Goal: Task Accomplishment & Management: Use online tool/utility

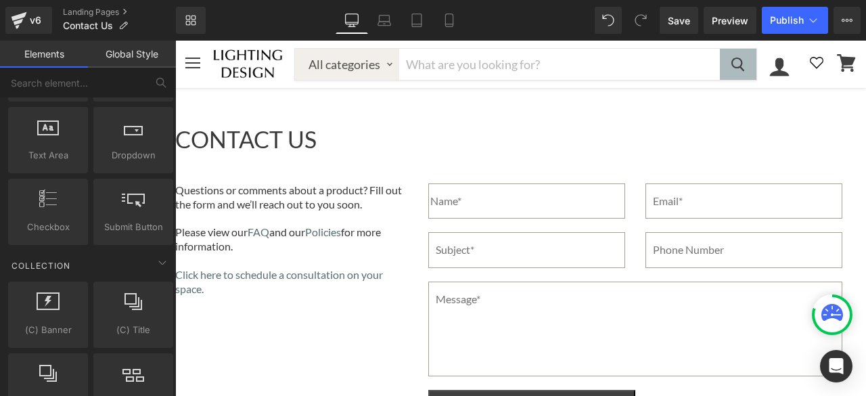
scroll to position [1962, 0]
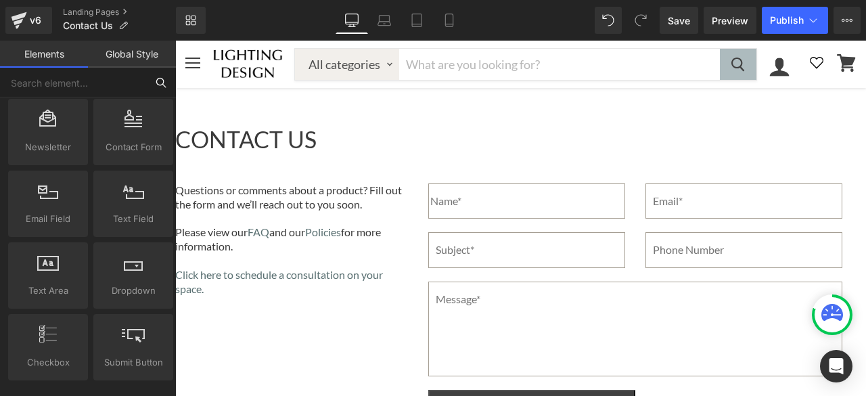
click at [77, 85] on input "text" at bounding box center [73, 83] width 146 height 30
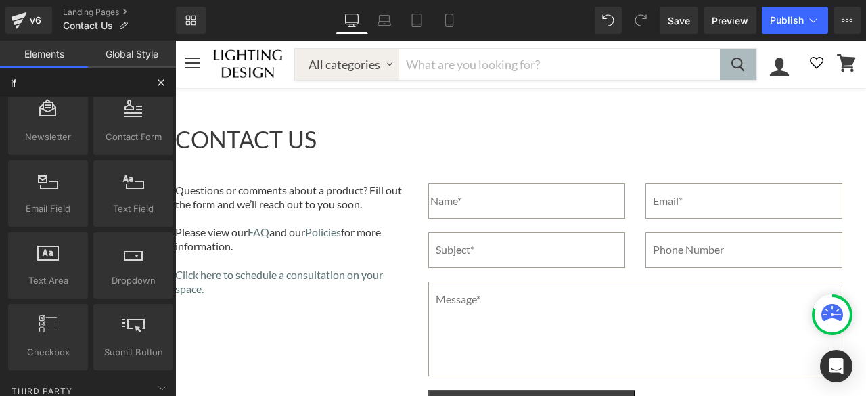
scroll to position [0, 0]
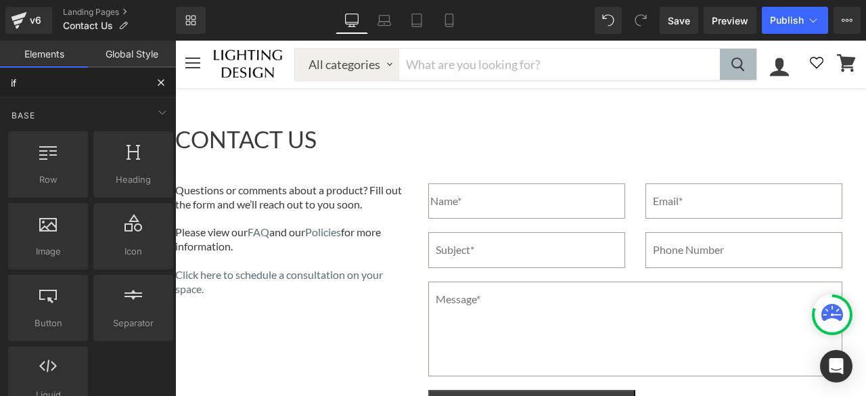
type input "ifr"
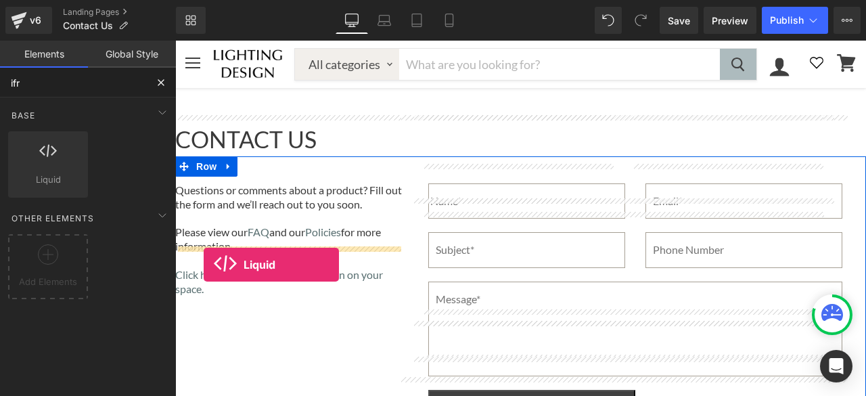
drag, startPoint x: 221, startPoint y: 210, endPoint x: 204, endPoint y: 265, distance: 57.4
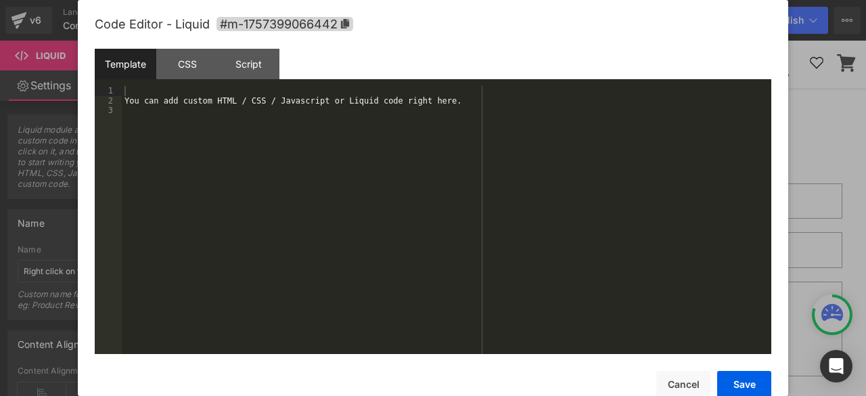
click at [180, 0] on div "Liquid You are previewing how the will restyle your page. You can not edit Elem…" at bounding box center [433, 0] width 866 height 0
click at [386, 129] on div "You can add custom HTML / CSS / Javascript or Liquid code right here." at bounding box center [447, 230] width 650 height 288
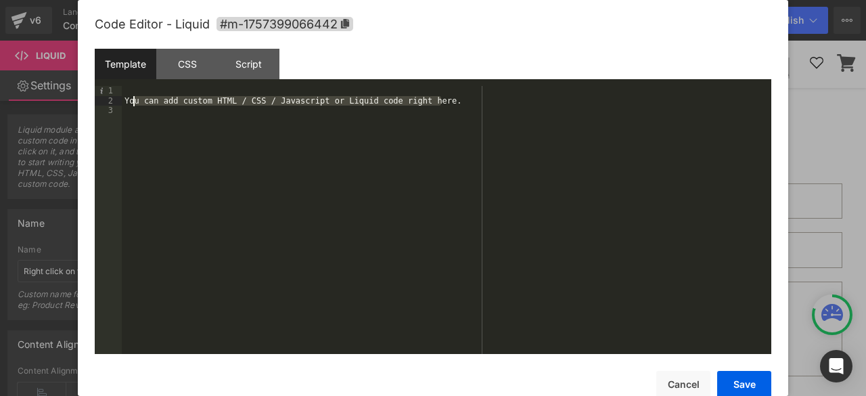
drag, startPoint x: 447, startPoint y: 101, endPoint x: 129, endPoint y: 99, distance: 318.1
click at [129, 99] on div "You can add custom HTML / CSS / Javascript or Liquid code right here." at bounding box center [447, 230] width 650 height 288
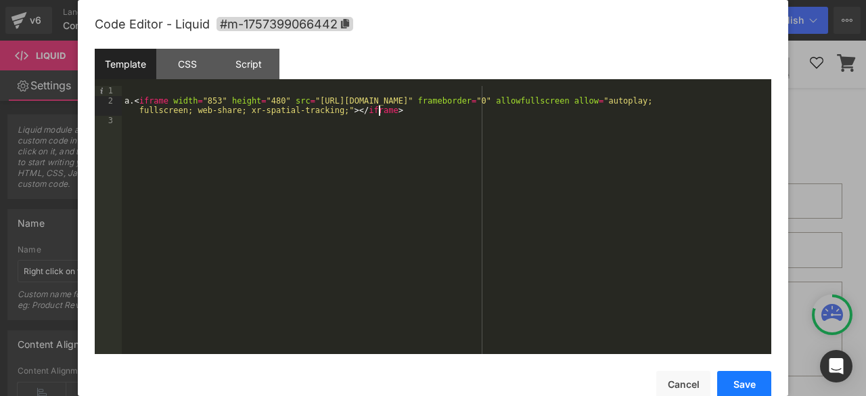
click at [742, 377] on button "Save" at bounding box center [744, 384] width 54 height 27
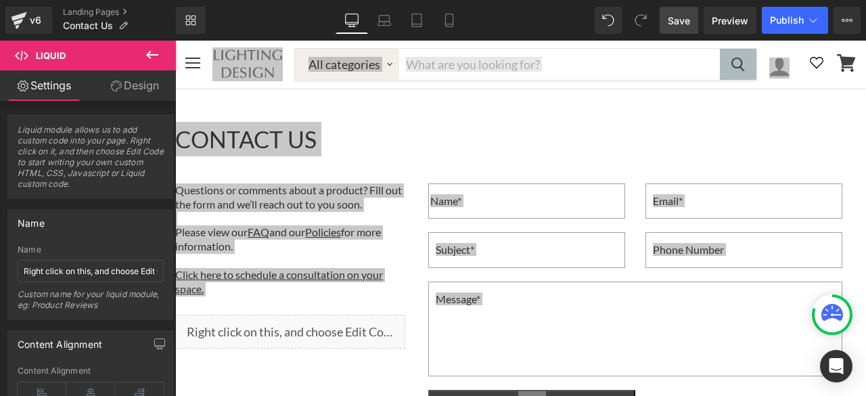
click at [674, 22] on span "Save" at bounding box center [679, 21] width 22 height 14
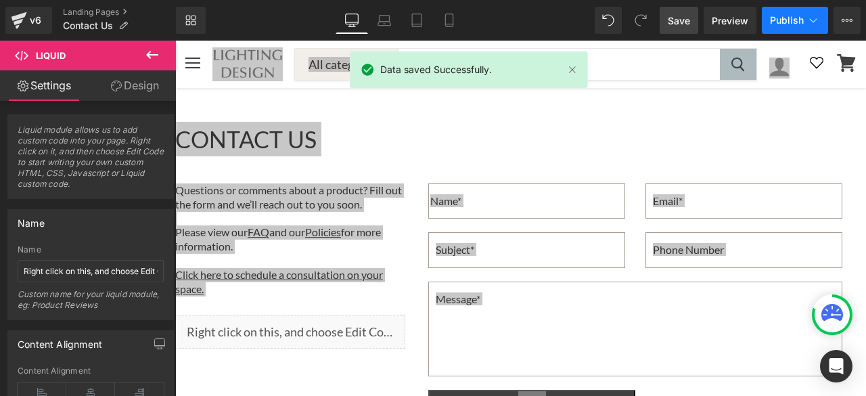
click at [774, 17] on span "Publish" at bounding box center [787, 20] width 34 height 11
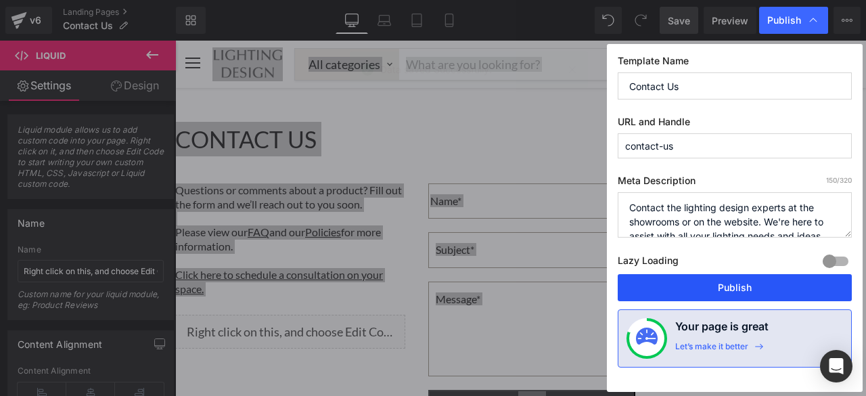
click at [732, 284] on button "Publish" at bounding box center [735, 287] width 234 height 27
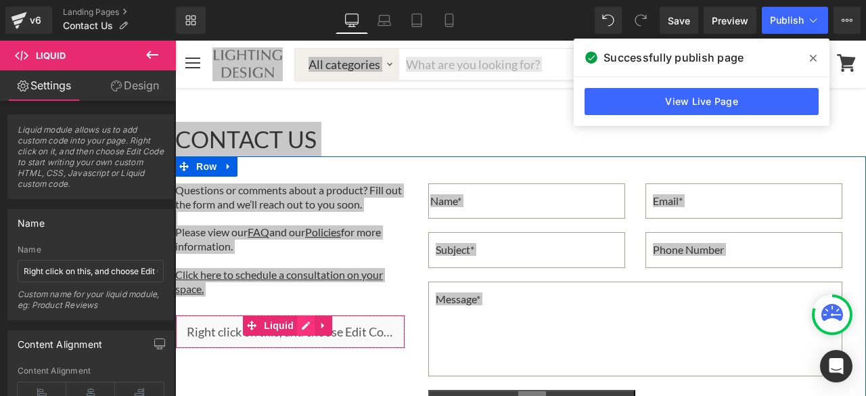
click at [303, 321] on icon "Main content" at bounding box center [305, 326] width 9 height 10
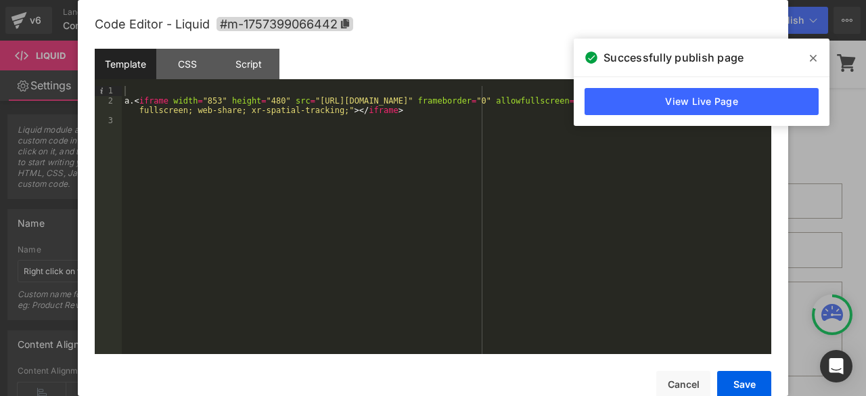
click at [809, 56] on span at bounding box center [814, 58] width 22 height 22
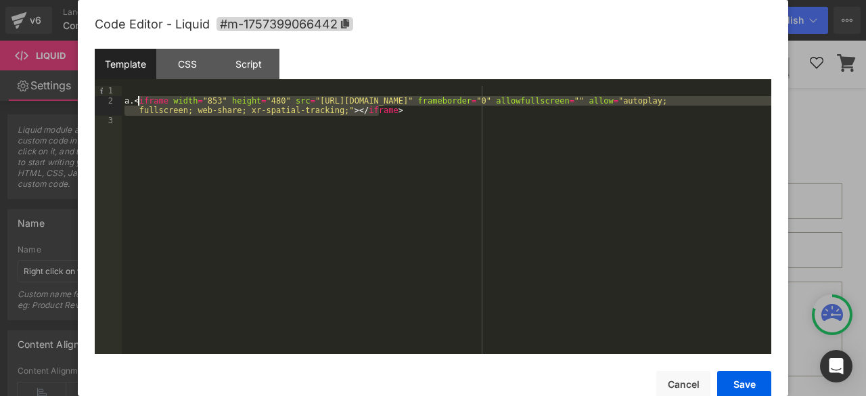
drag, startPoint x: 373, startPoint y: 112, endPoint x: 138, endPoint y: 105, distance: 234.9
click at [138, 105] on div "a. < iframe width = "853" height = "480" src = "[URL][DOMAIN_NAME]" frameborder…" at bounding box center [447, 230] width 650 height 288
click at [138, 105] on div "a. < iframe width = "853" height = "480" src = "[URL][DOMAIN_NAME]" frameborder…" at bounding box center [447, 220] width 650 height 268
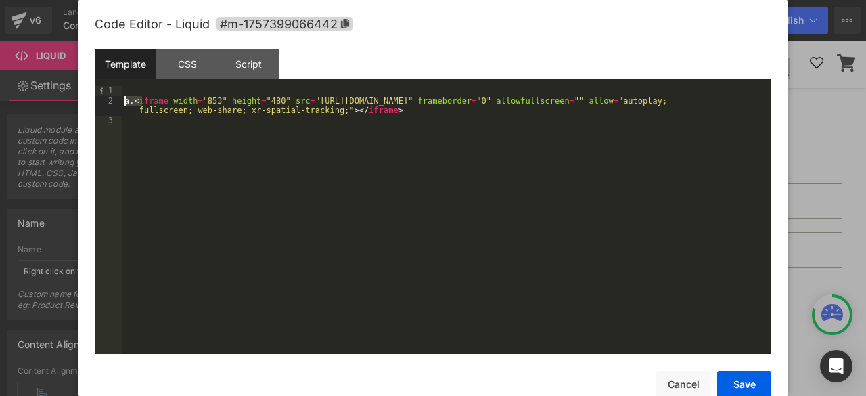
drag, startPoint x: 137, startPoint y: 99, endPoint x: 116, endPoint y: 99, distance: 21.0
click at [116, 99] on pre "1 2 3 a. < iframe width = "853" height = "480" src = "[URL][DOMAIN_NAME]" frame…" at bounding box center [433, 220] width 677 height 268
click at [257, 99] on div "< iframe width = "853" height = "480" src = "[URL][DOMAIN_NAME]" frameborder = …" at bounding box center [447, 230] width 650 height 288
click at [255, 99] on div "< iframe width = "853" height = "480" src = "[URL][DOMAIN_NAME]" frameborder = …" at bounding box center [447, 230] width 650 height 288
click at [763, 384] on button "Save" at bounding box center [744, 384] width 54 height 27
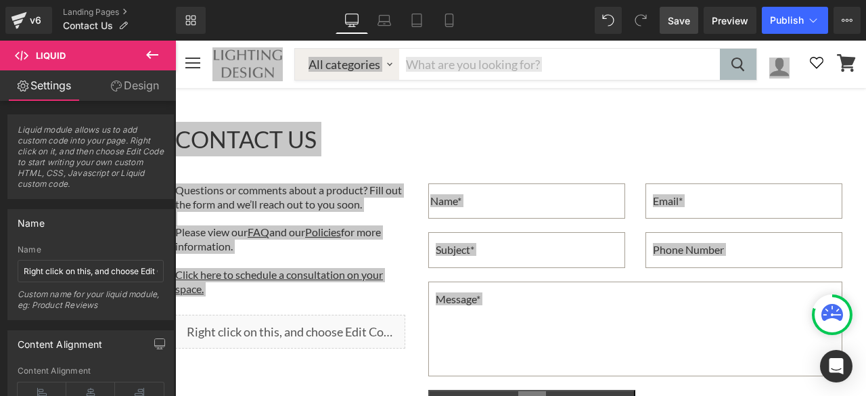
click at [692, 18] on link "Save" at bounding box center [679, 20] width 39 height 27
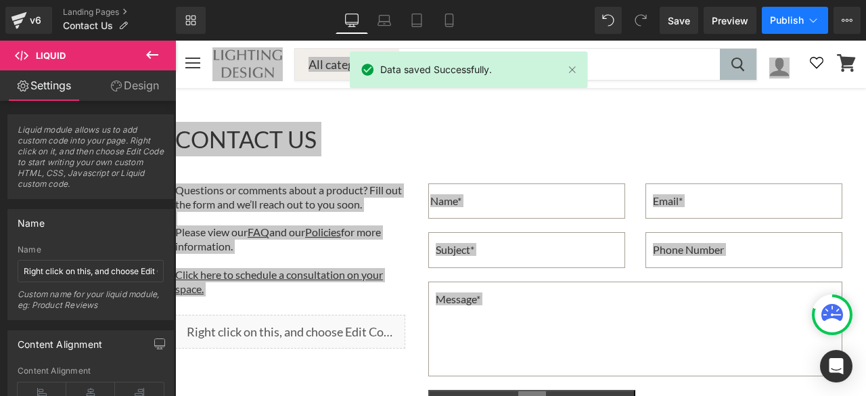
click at [769, 18] on button "Publish" at bounding box center [795, 20] width 66 height 27
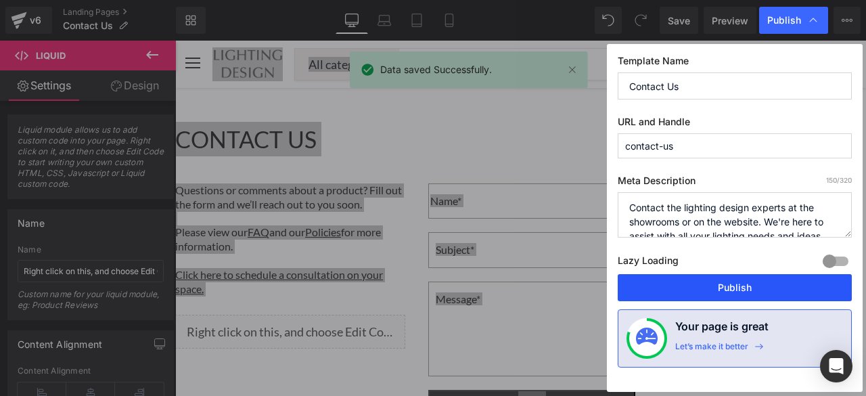
click at [736, 286] on button "Publish" at bounding box center [735, 287] width 234 height 27
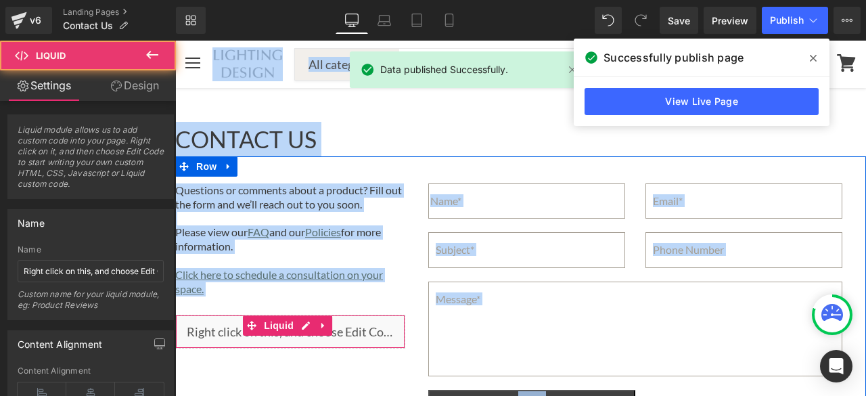
click at [226, 315] on div "Liquid" at bounding box center [290, 332] width 230 height 34
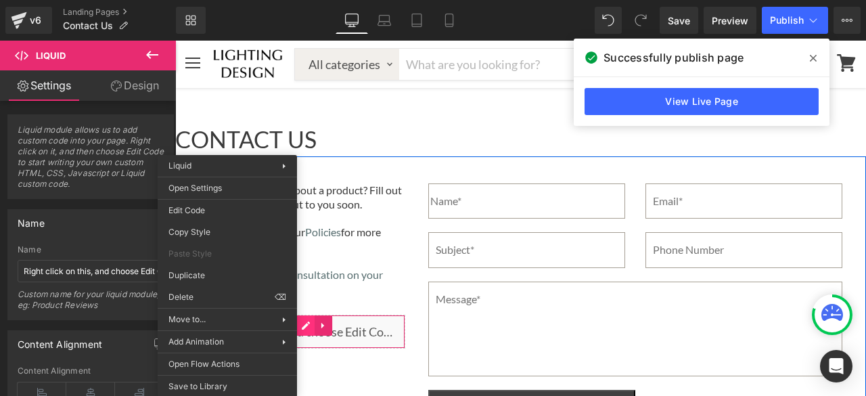
click at [309, 321] on icon "Main content" at bounding box center [305, 326] width 9 height 10
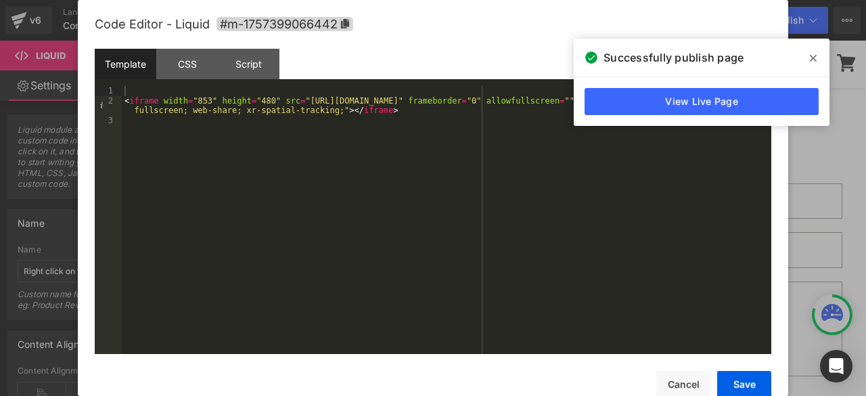
click at [809, 63] on span at bounding box center [814, 58] width 22 height 22
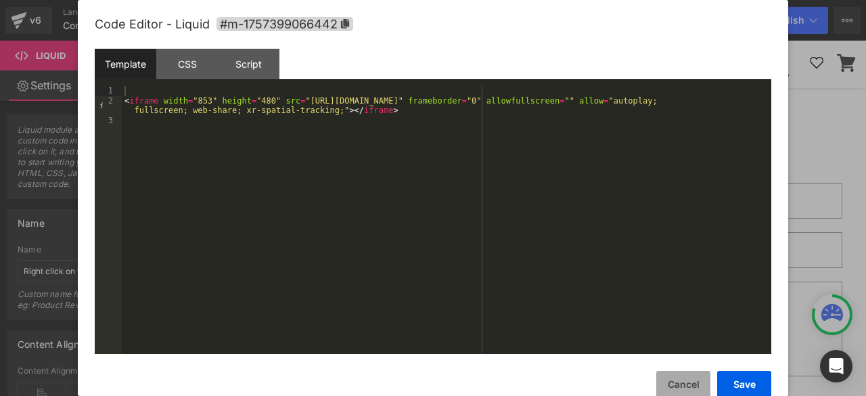
click at [678, 384] on button "Cancel" at bounding box center [683, 384] width 54 height 27
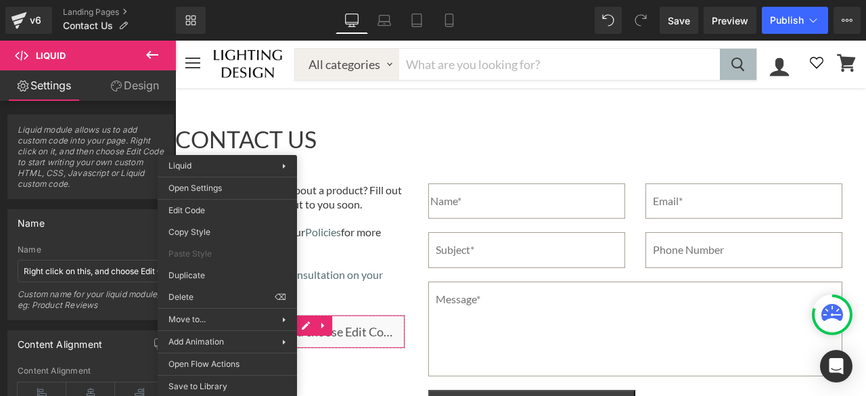
click at [127, 83] on link "Design" at bounding box center [135, 85] width 88 height 30
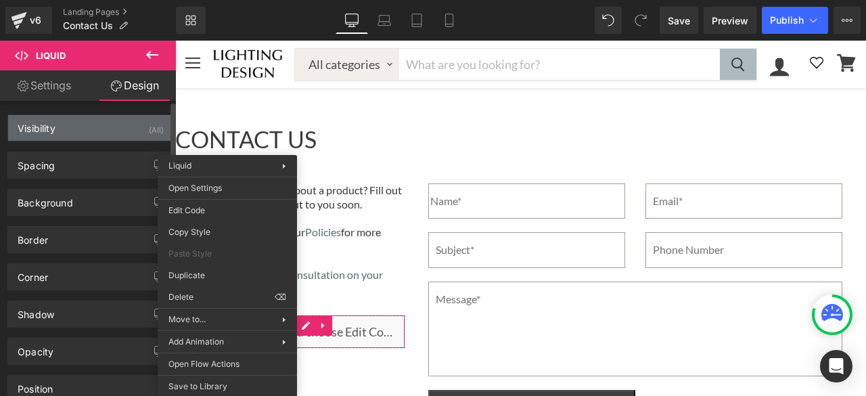
click at [97, 125] on div "Visibility (All)" at bounding box center [90, 128] width 165 height 26
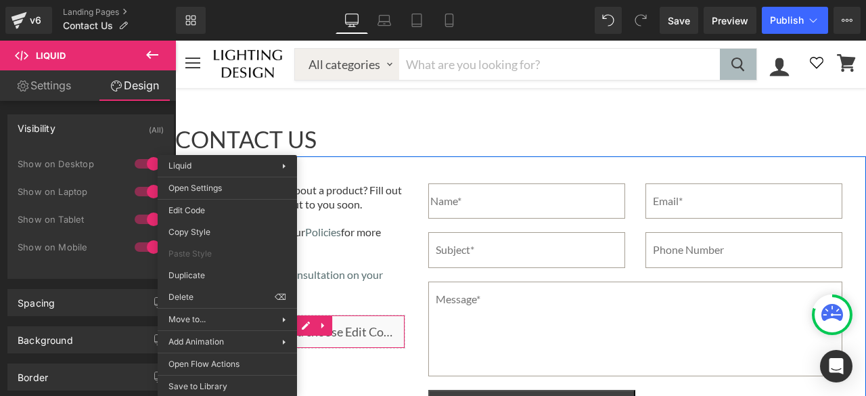
click at [354, 300] on div "Questions or comments about a product? Fill out the form and we’ll reach out to…" at bounding box center [520, 304] width 691 height 296
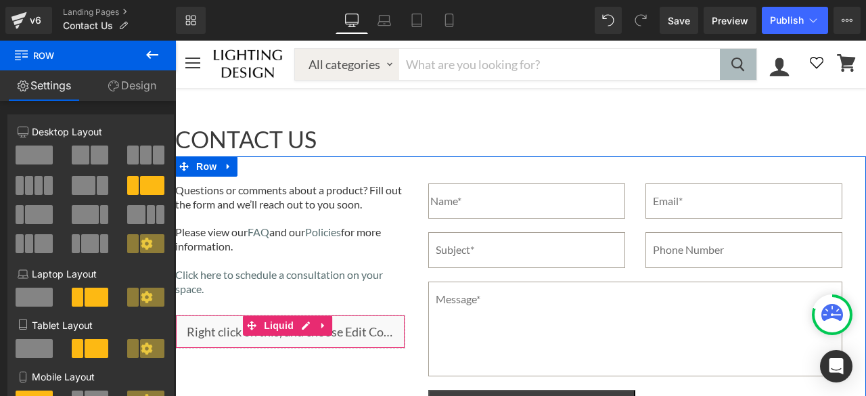
click at [263, 315] on link "Liquid" at bounding box center [270, 325] width 54 height 20
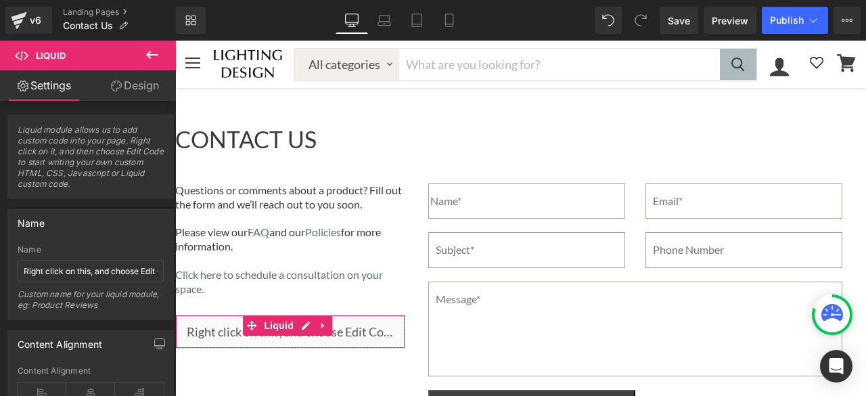
click at [118, 79] on link "Design" at bounding box center [135, 85] width 88 height 30
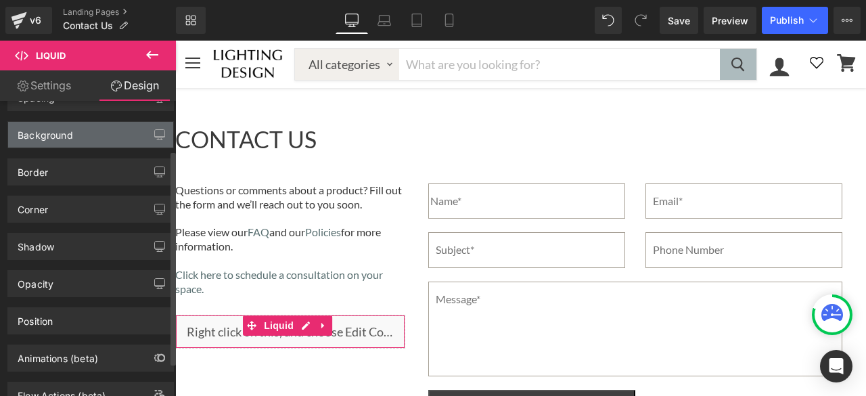
scroll to position [114, 0]
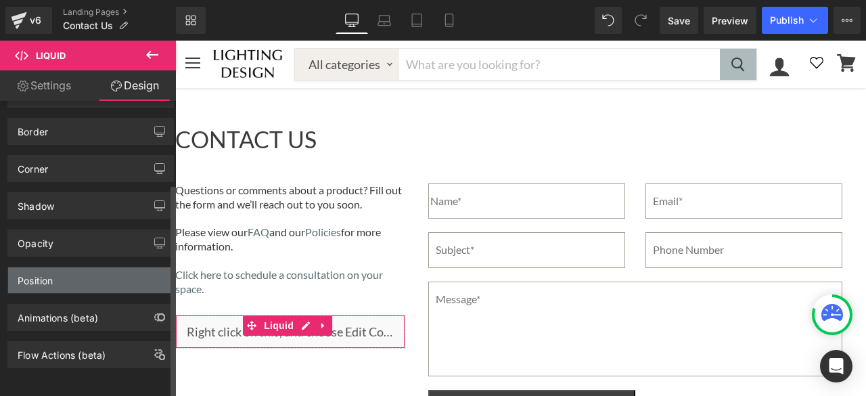
click at [60, 277] on div "Position" at bounding box center [90, 280] width 165 height 26
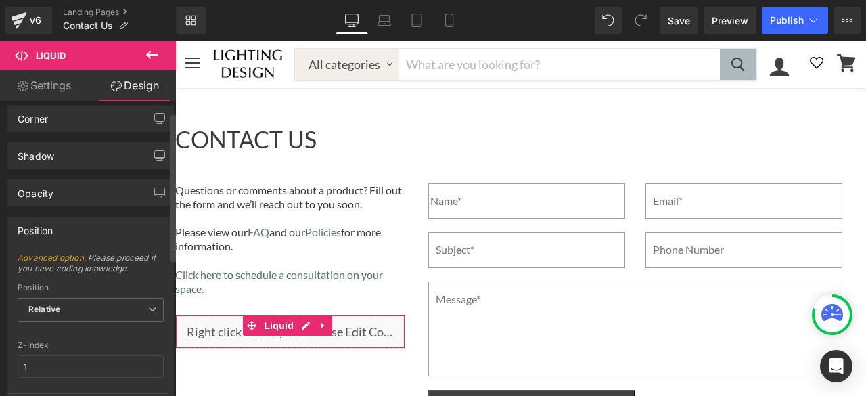
scroll to position [0, 0]
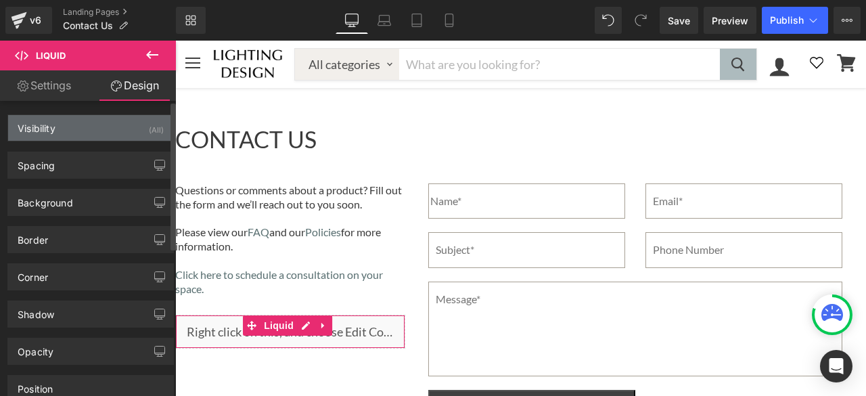
click at [47, 127] on div "Visibility" at bounding box center [37, 124] width 38 height 19
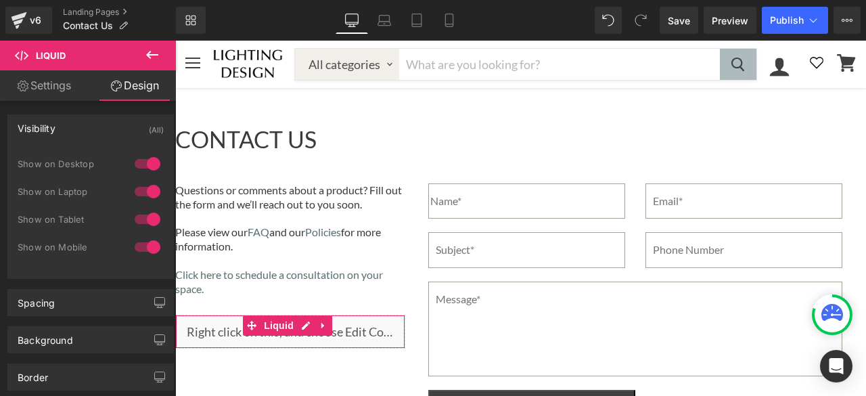
click at [53, 91] on link "Settings" at bounding box center [44, 85] width 88 height 30
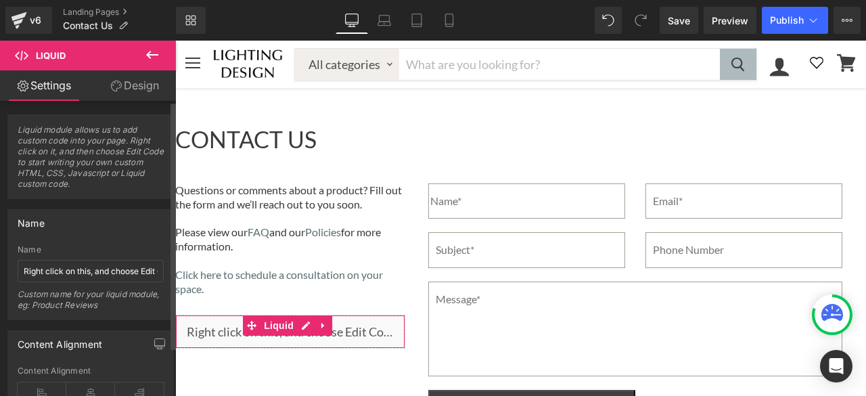
scroll to position [58, 0]
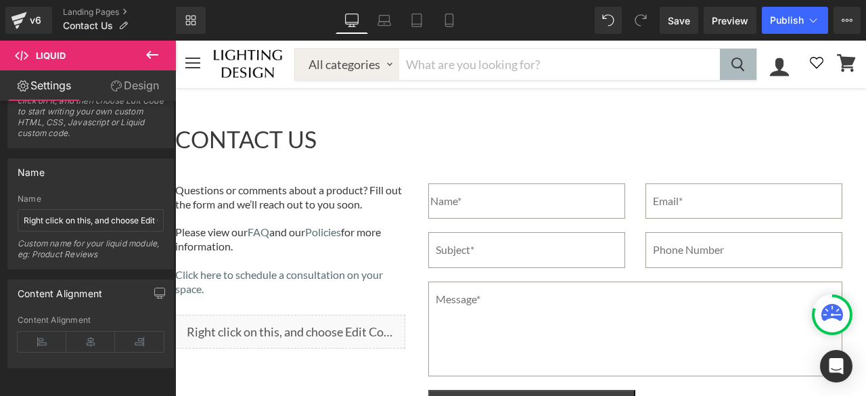
click at [159, 53] on icon at bounding box center [152, 55] width 16 height 16
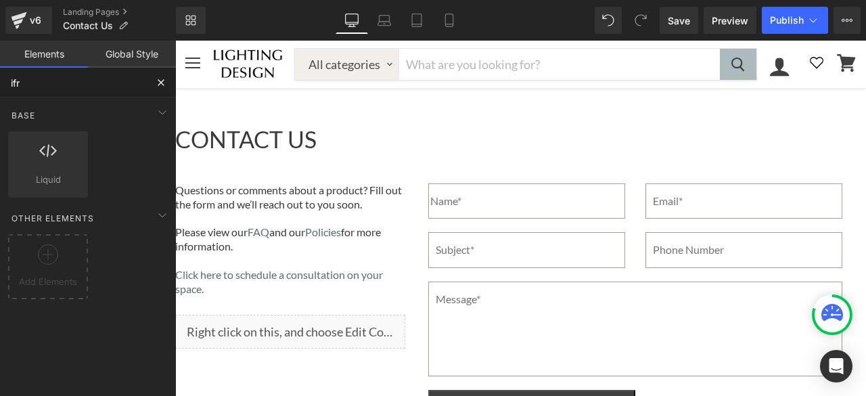
drag, startPoint x: 69, startPoint y: 84, endPoint x: 0, endPoint y: 72, distance: 70.0
click at [0, 72] on input "ifr" at bounding box center [73, 83] width 146 height 30
type input "html"
click at [160, 113] on icon at bounding box center [162, 112] width 16 height 16
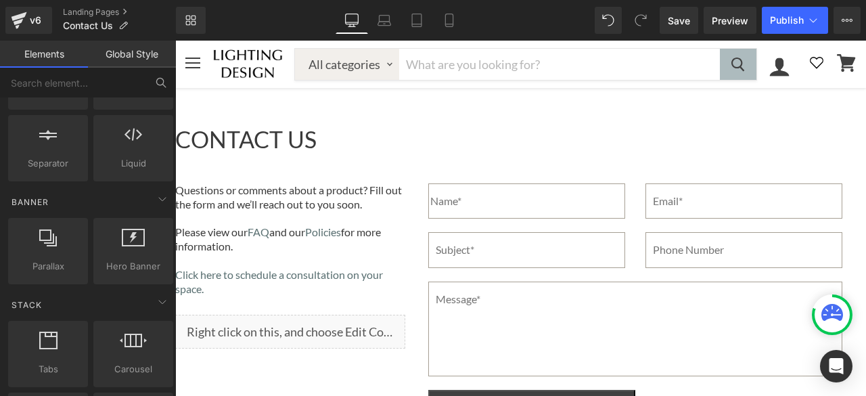
scroll to position [0, 0]
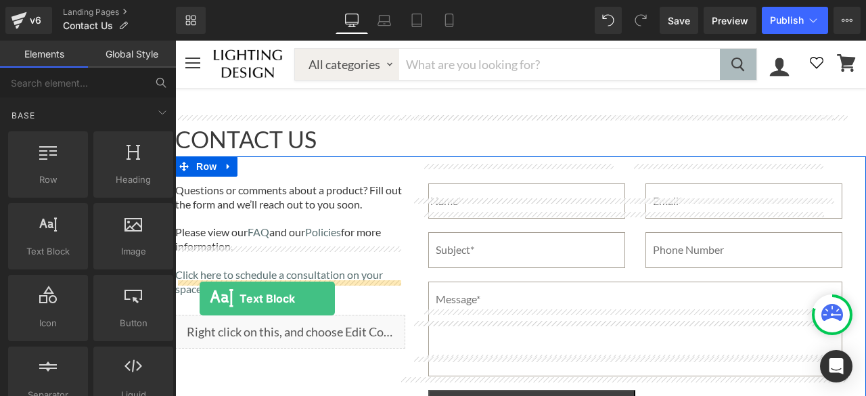
drag, startPoint x: 212, startPoint y: 279, endPoint x: 200, endPoint y: 298, distance: 22.5
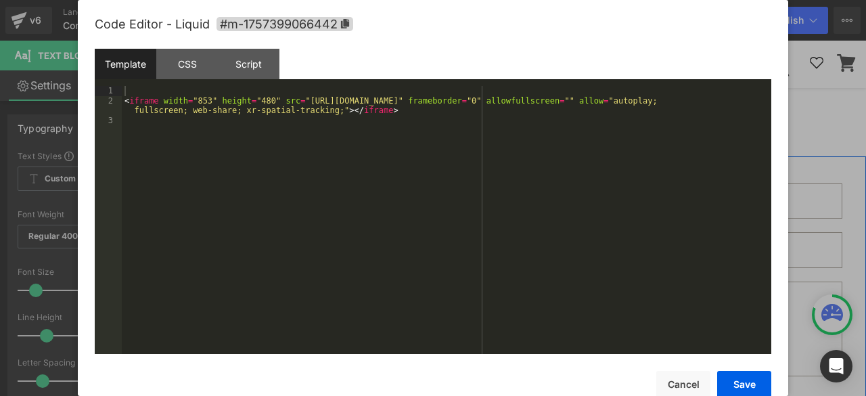
click at [304, 321] on icon "Main content" at bounding box center [305, 326] width 9 height 10
click at [310, 135] on div "< iframe width = "853" height = "480" src = "[URL][DOMAIN_NAME]" frameborder = …" at bounding box center [447, 230] width 650 height 288
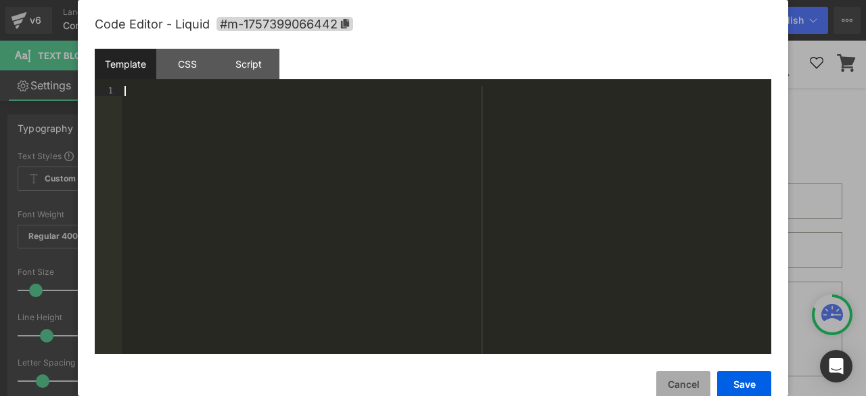
click at [693, 386] on button "Cancel" at bounding box center [683, 384] width 54 height 27
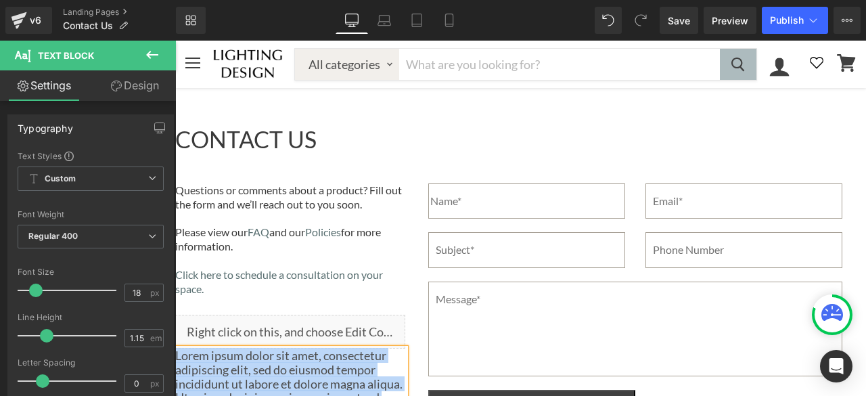
paste div "Main content"
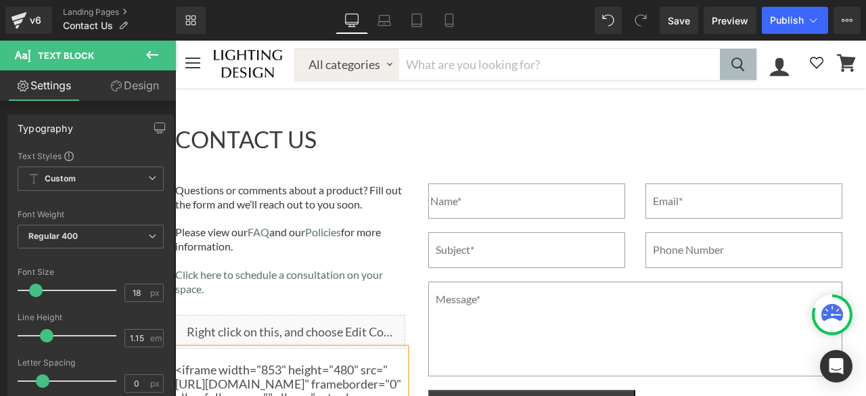
click at [187, 349] on p "Main content" at bounding box center [290, 356] width 230 height 14
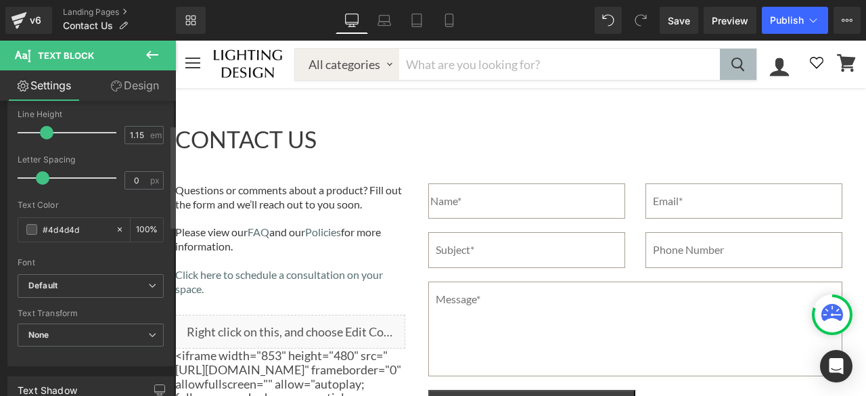
scroll to position [68, 0]
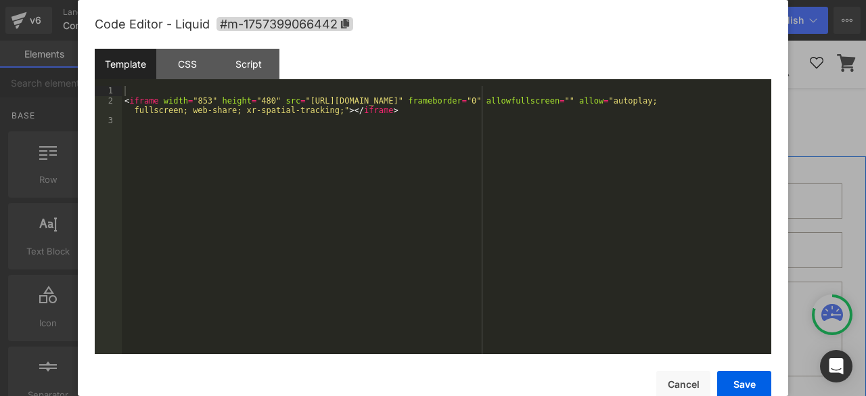
click at [303, 321] on icon "Main content" at bounding box center [305, 326] width 9 height 10
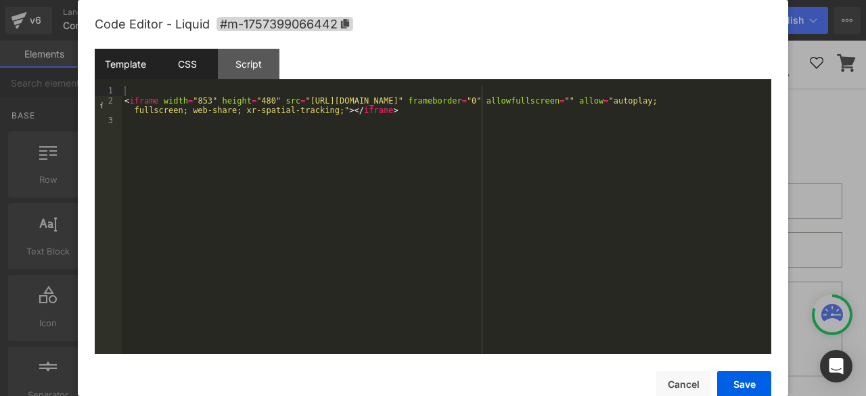
click at [189, 58] on div "CSS" at bounding box center [187, 64] width 62 height 30
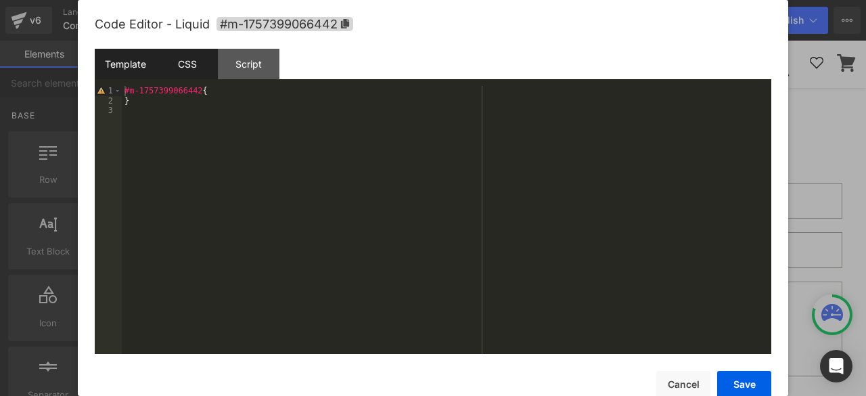
click at [125, 65] on div "Template" at bounding box center [126, 64] width 62 height 30
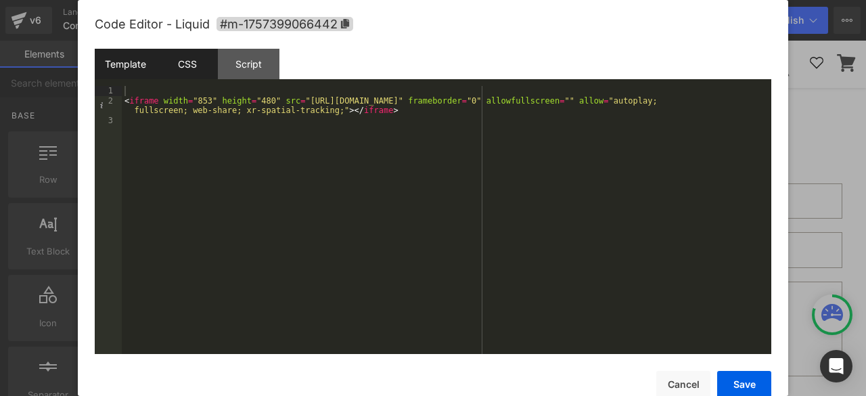
click at [184, 64] on div "CSS" at bounding box center [187, 64] width 62 height 30
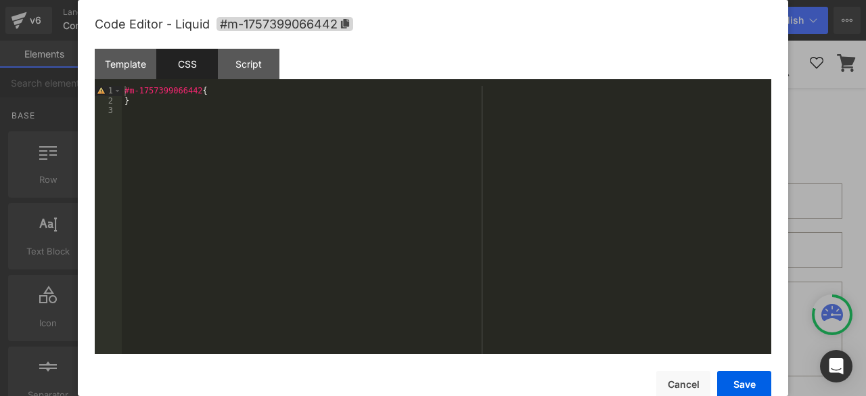
click at [219, 90] on div "#m-1757399066442 { }" at bounding box center [447, 230] width 650 height 288
click at [198, 91] on div "#m-1757399066442 { height : 300 px ; width : 380 px ; }" at bounding box center [447, 230] width 650 height 288
click at [744, 382] on button "Save" at bounding box center [744, 384] width 54 height 27
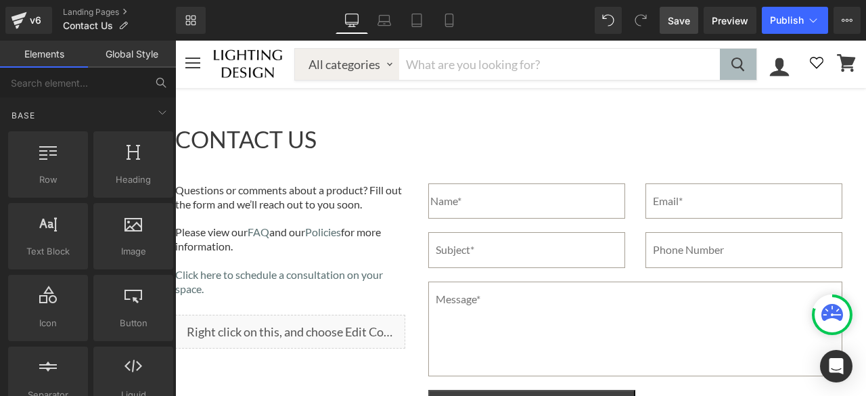
click at [675, 18] on span "Save" at bounding box center [679, 21] width 22 height 14
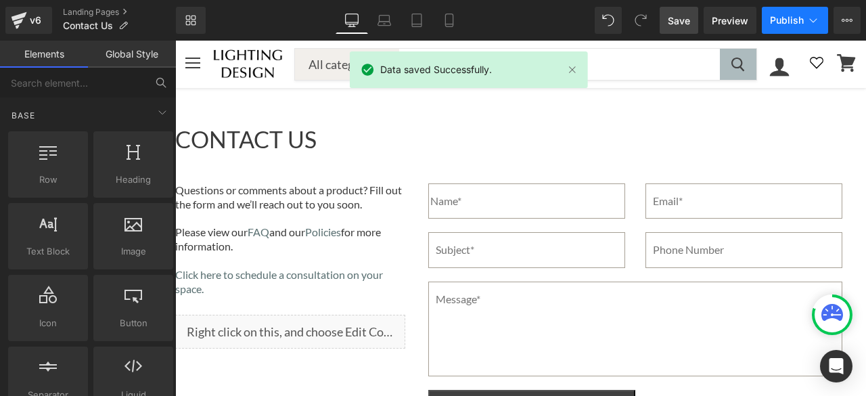
click at [787, 24] on span "Publish" at bounding box center [787, 20] width 34 height 11
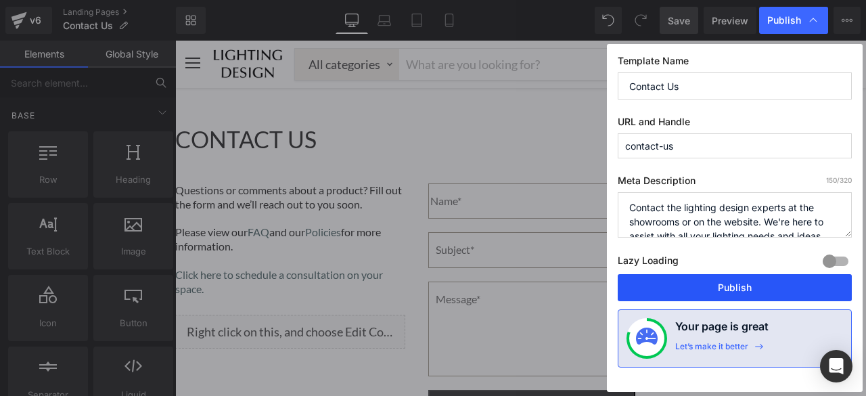
click at [685, 284] on button "Publish" at bounding box center [735, 287] width 234 height 27
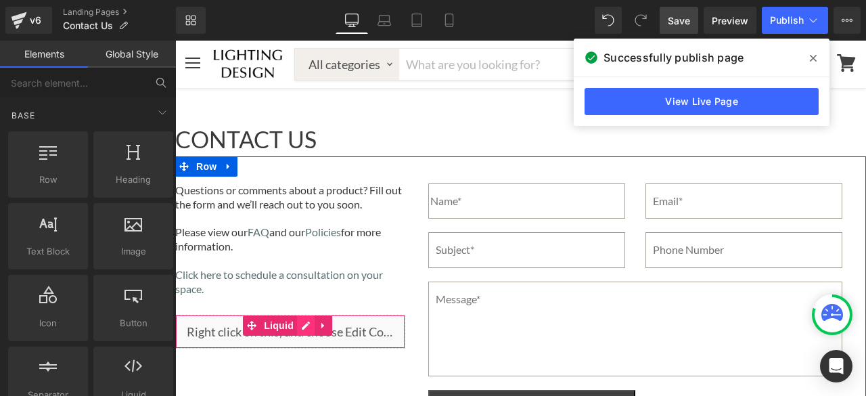
click at [304, 321] on icon "Main content" at bounding box center [306, 325] width 8 height 8
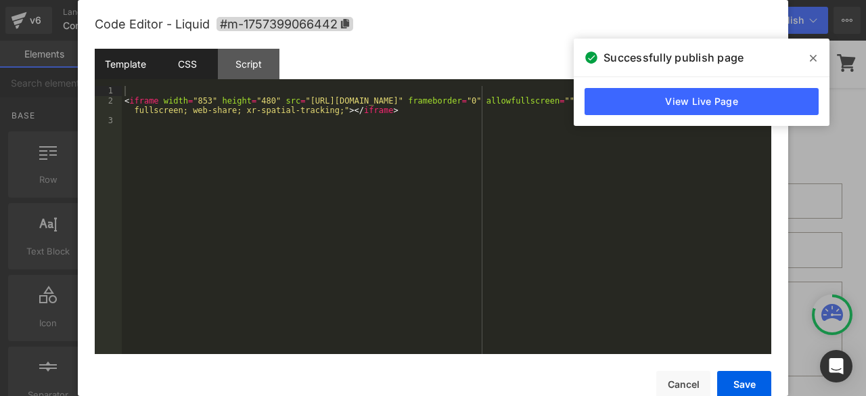
click at [193, 64] on div "CSS" at bounding box center [187, 64] width 62 height 30
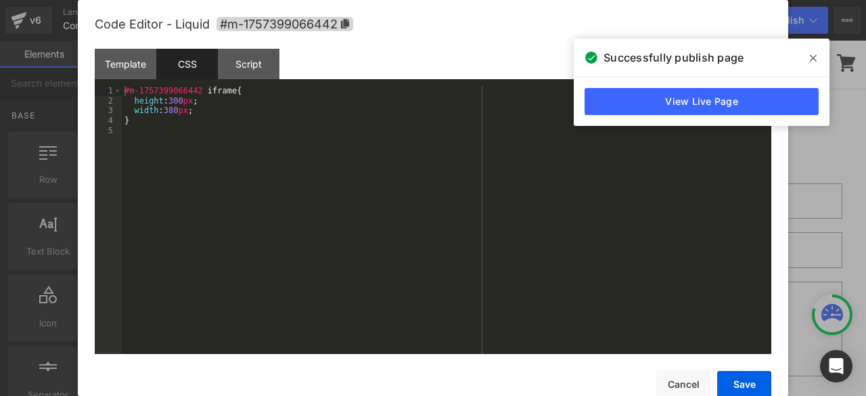
click at [169, 100] on div "#m-1757399066442 iframe { height : 300 px ; width : 380 px ; }" at bounding box center [447, 230] width 650 height 288
click at [736, 387] on button "Save" at bounding box center [744, 384] width 54 height 27
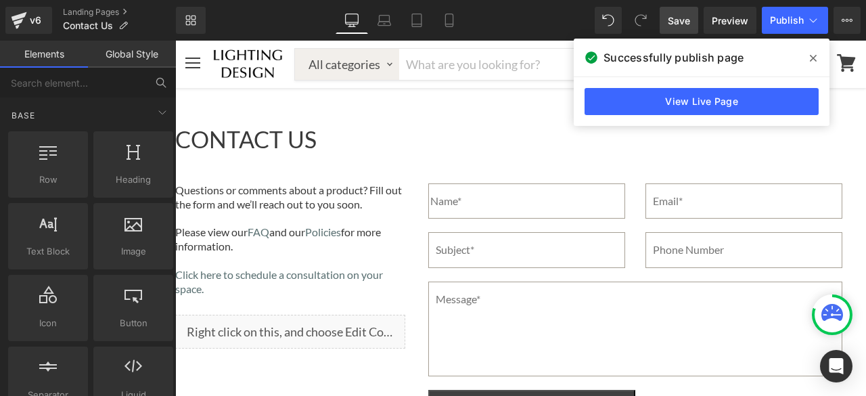
click at [692, 23] on link "Save" at bounding box center [679, 20] width 39 height 27
click at [783, 18] on span "Publish" at bounding box center [787, 20] width 34 height 11
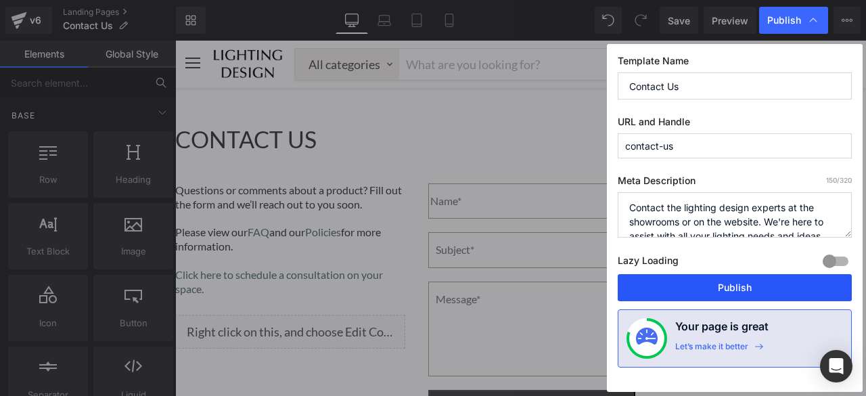
click at [702, 292] on button "Publish" at bounding box center [735, 287] width 234 height 27
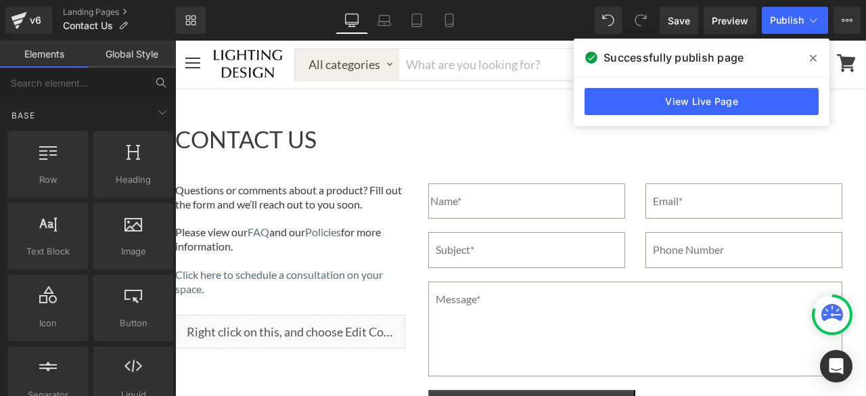
click at [815, 59] on icon at bounding box center [813, 58] width 7 height 11
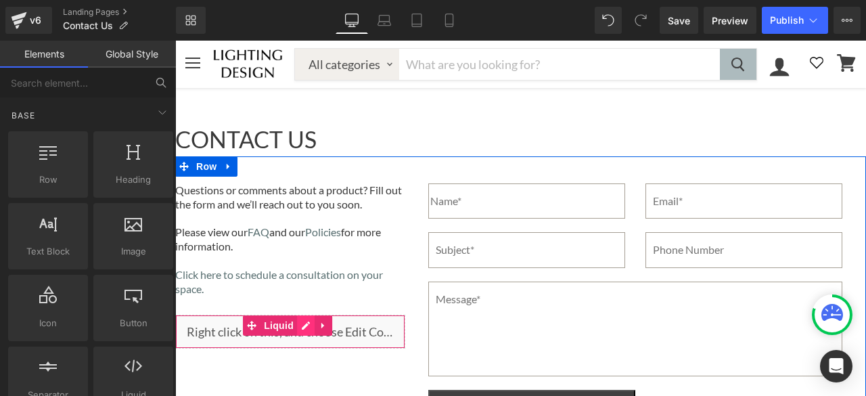
click at [307, 321] on icon "Main content" at bounding box center [306, 325] width 8 height 8
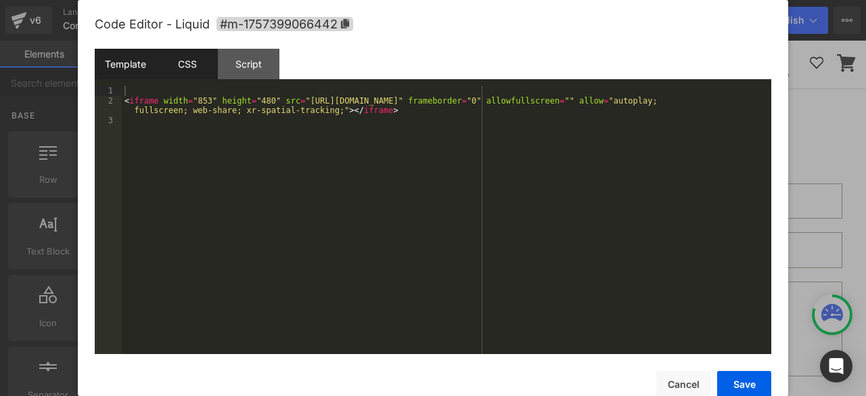
click at [187, 61] on div "CSS" at bounding box center [187, 64] width 62 height 30
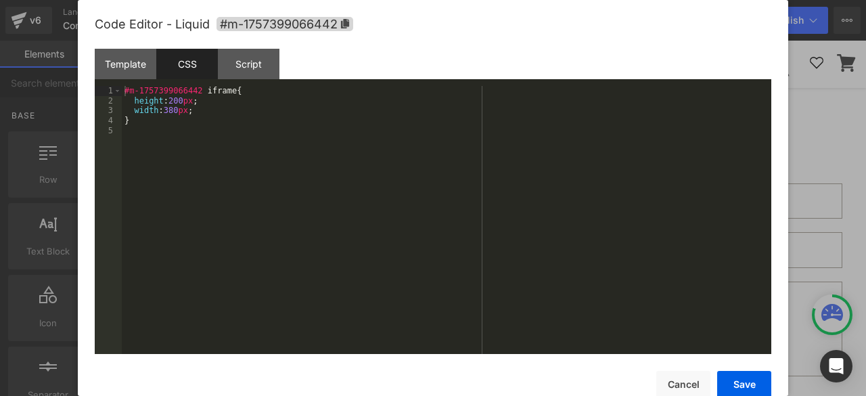
click at [157, 125] on div "#m-1757399066442 iframe { height : 200 px ; width : 380 px ; }" at bounding box center [447, 230] width 650 height 288
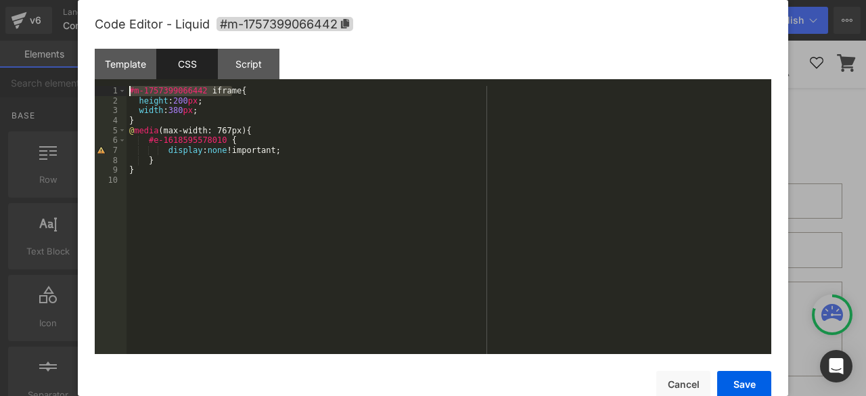
drag, startPoint x: 233, startPoint y: 91, endPoint x: 130, endPoint y: 90, distance: 102.9
click at [130, 90] on div "#m-1757399066442 iframe { height : 200 px ; width : 380 px ; } @ media (max-wid…" at bounding box center [449, 230] width 645 height 288
click at [183, 93] on div "#m-1757399066442 iframe { height : 200 px ; width : 380 px ; } @ media (max-wid…" at bounding box center [449, 220] width 645 height 268
drag, startPoint x: 200, startPoint y: 90, endPoint x: 129, endPoint y: 87, distance: 71.8
click at [129, 87] on div "#m-1757399066442 iframe { height : 200 px ; width : 380 px ; } @ media (max-wid…" at bounding box center [449, 230] width 645 height 288
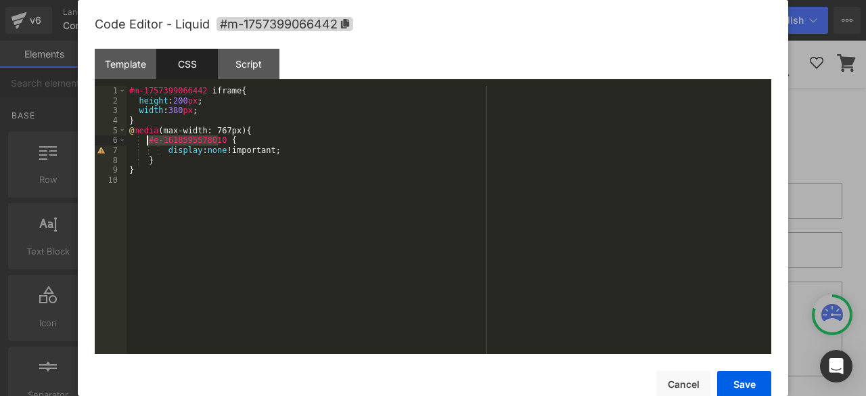
drag, startPoint x: 218, startPoint y: 140, endPoint x: 146, endPoint y: 141, distance: 71.7
click at [146, 141] on div "#m-1757399066442 iframe { height : 200 px ; width : 380 px ; } @ media (max-wid…" at bounding box center [449, 230] width 645 height 288
click at [145, 170] on div "#m-1757399066442 iframe { height : 200 px ; width : 380 px ; } @ media (max-wid…" at bounding box center [449, 230] width 645 height 288
click at [156, 163] on div "#m-1757399066442 iframe { height : 200 px ; width : 380 px ; } @ media (max-wid…" at bounding box center [449, 230] width 645 height 288
click at [137, 171] on div "#m-1757399066442 iframe { height : 200 px ; width : 380 px ; } @ media (max-wid…" at bounding box center [449, 230] width 645 height 288
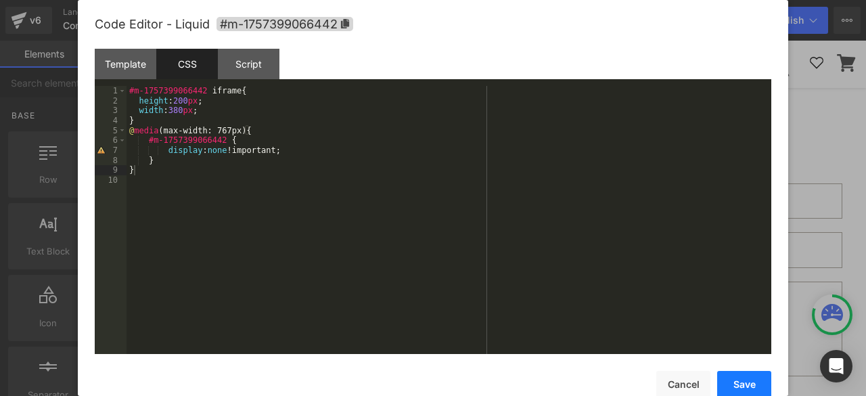
click at [734, 388] on button "Save" at bounding box center [744, 384] width 54 height 27
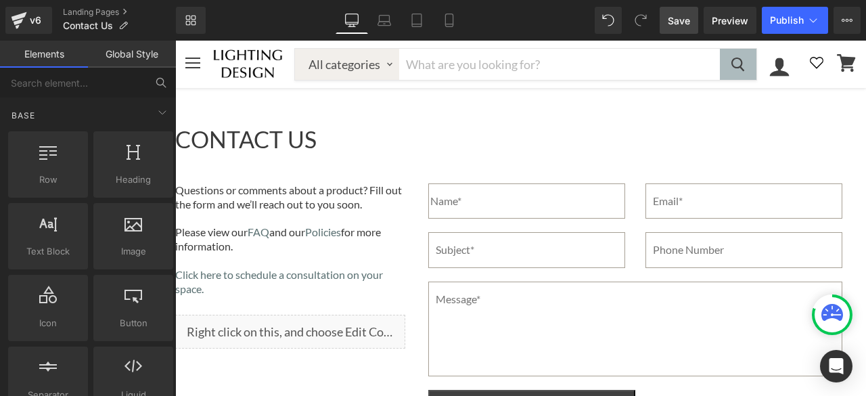
click at [679, 22] on span "Save" at bounding box center [679, 21] width 22 height 14
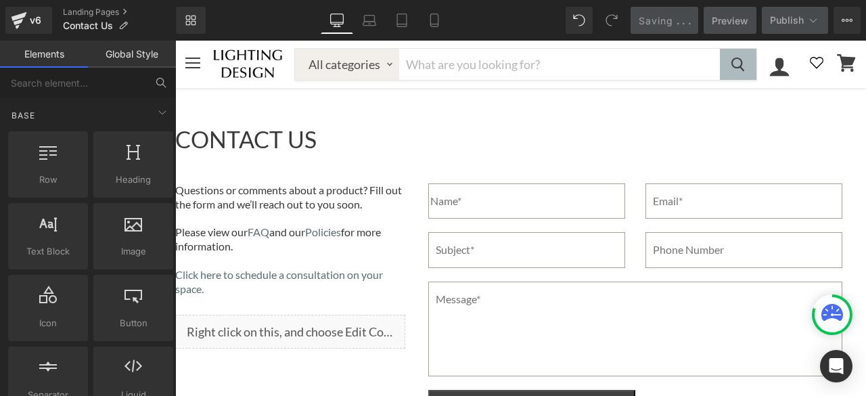
click at [679, 22] on span "." at bounding box center [678, 21] width 3 height 12
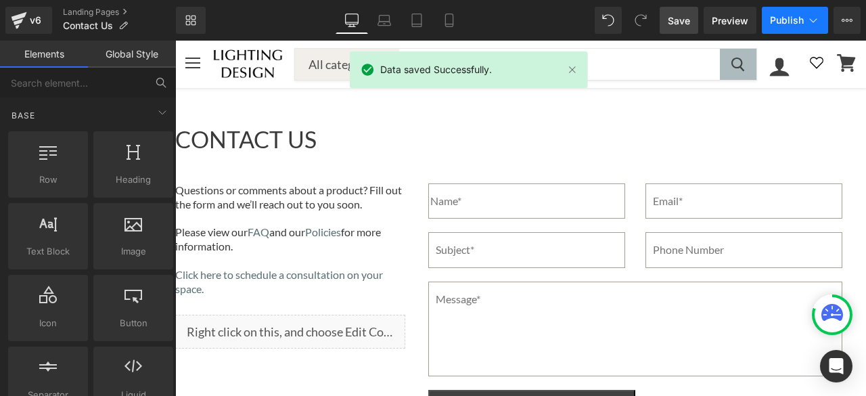
click at [784, 13] on button "Publish" at bounding box center [795, 20] width 66 height 27
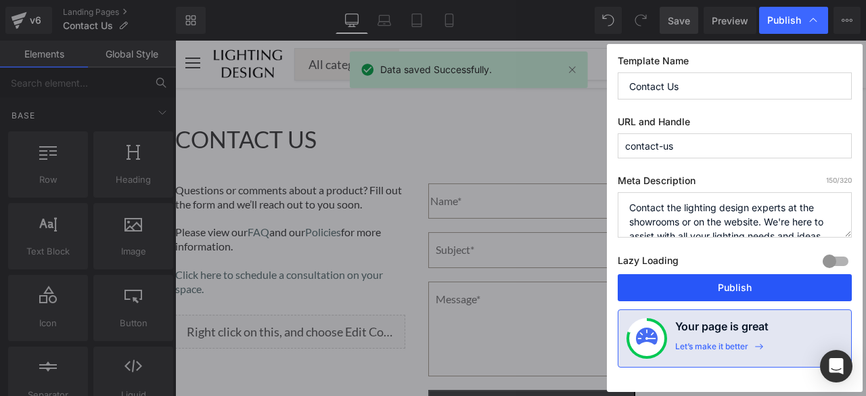
click at [738, 292] on button "Publish" at bounding box center [735, 287] width 234 height 27
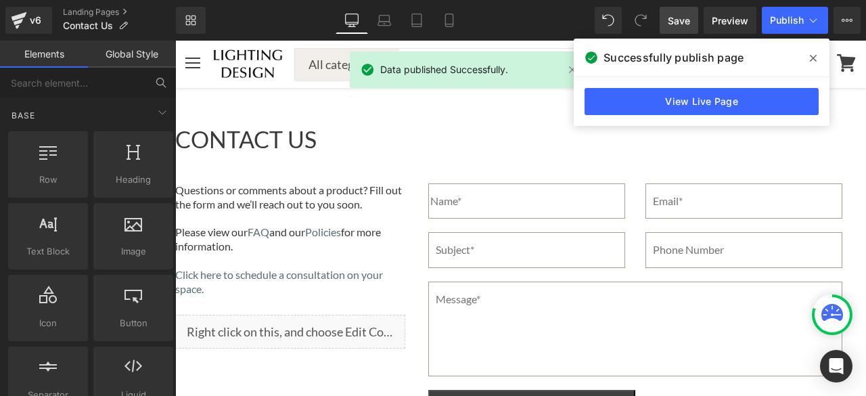
click at [817, 55] on span at bounding box center [814, 58] width 22 height 22
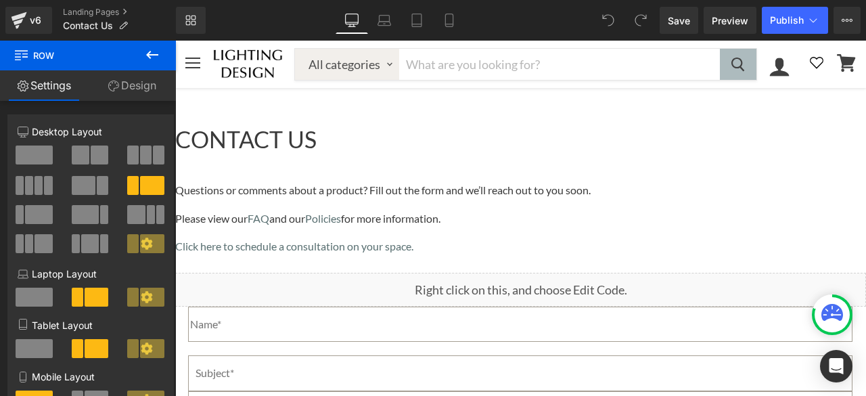
click at [156, 52] on icon at bounding box center [152, 55] width 16 height 16
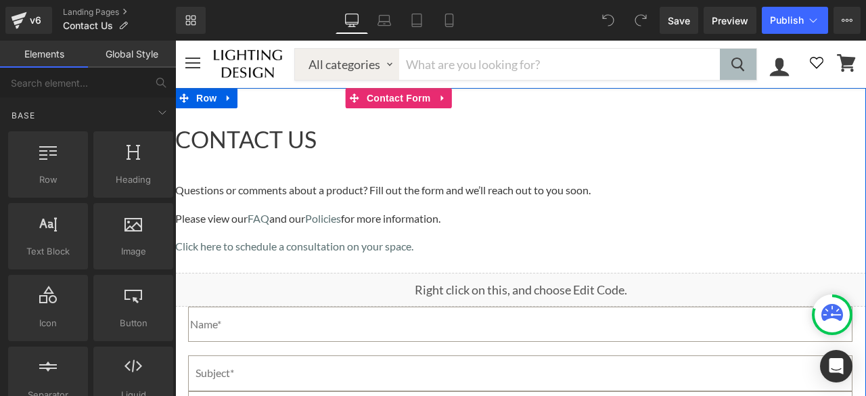
scroll to position [135, 0]
